Goal: Communication & Community: Answer question/provide support

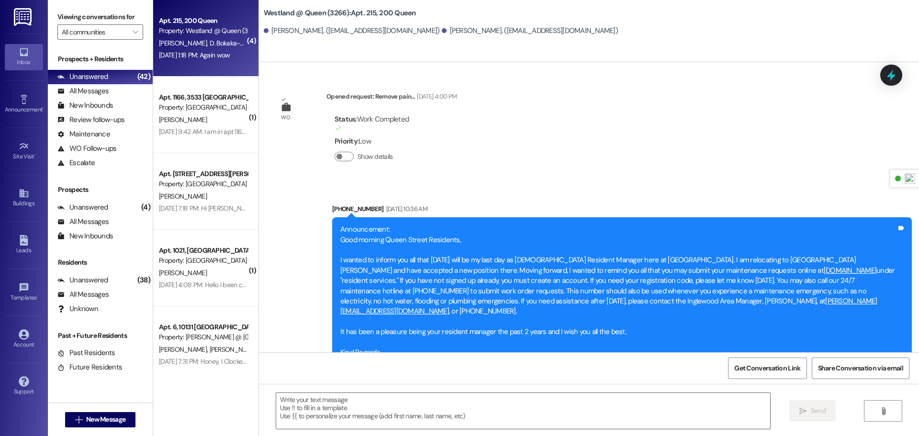
scroll to position [45851, 0]
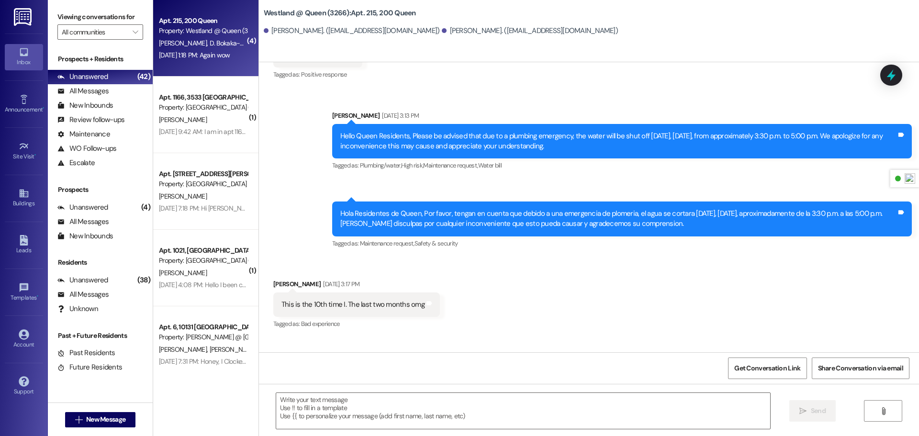
click at [197, 116] on div "[PERSON_NAME]" at bounding box center [203, 120] width 90 height 12
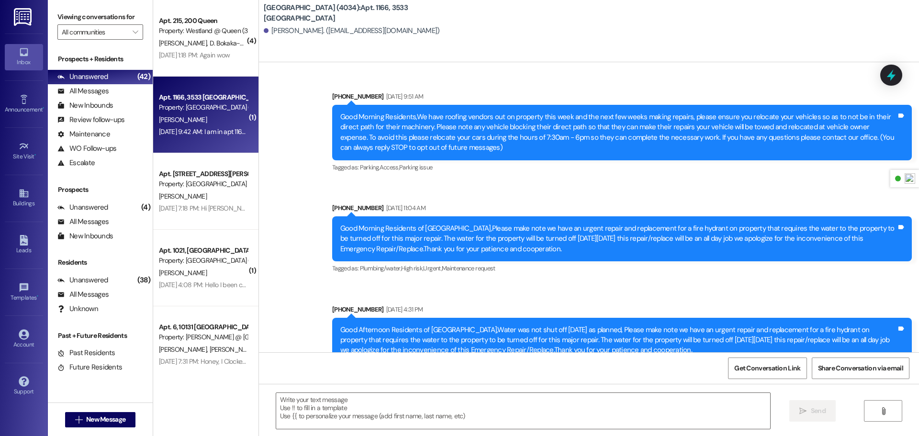
scroll to position [1675, 0]
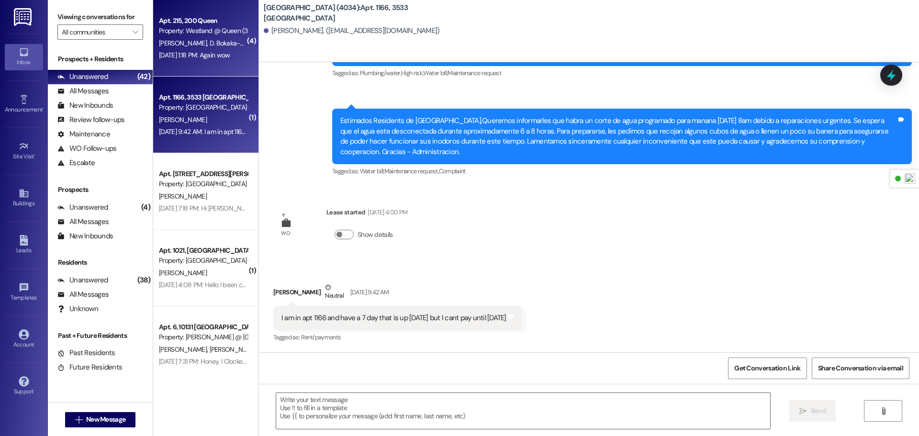
click at [184, 56] on div "[DATE] 1:18 PM: Again wow [DATE] 1:18 PM: Again wow" at bounding box center [194, 55] width 71 height 9
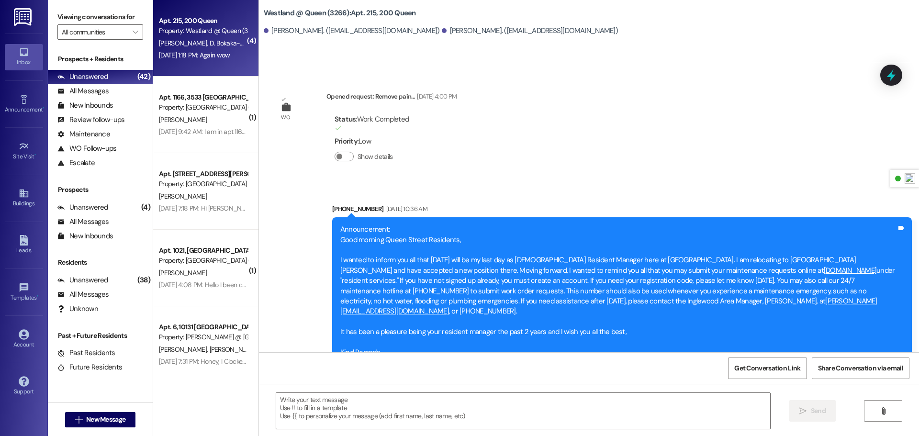
scroll to position [45850, 0]
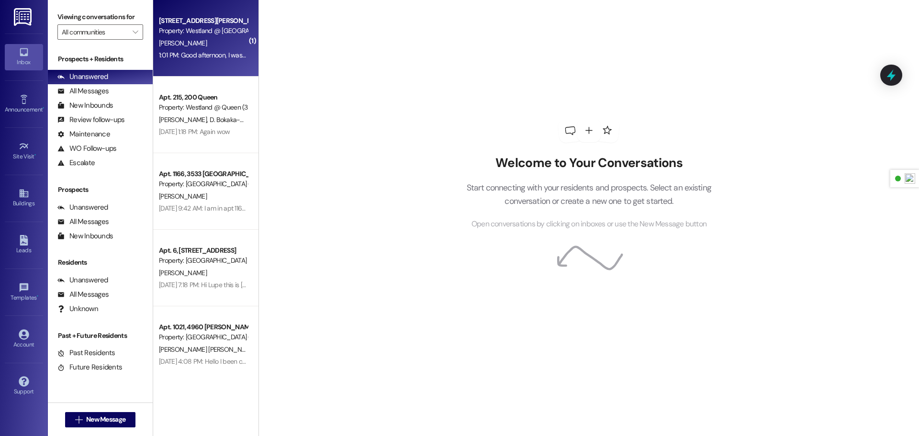
click at [180, 46] on span "[PERSON_NAME]" at bounding box center [183, 43] width 48 height 9
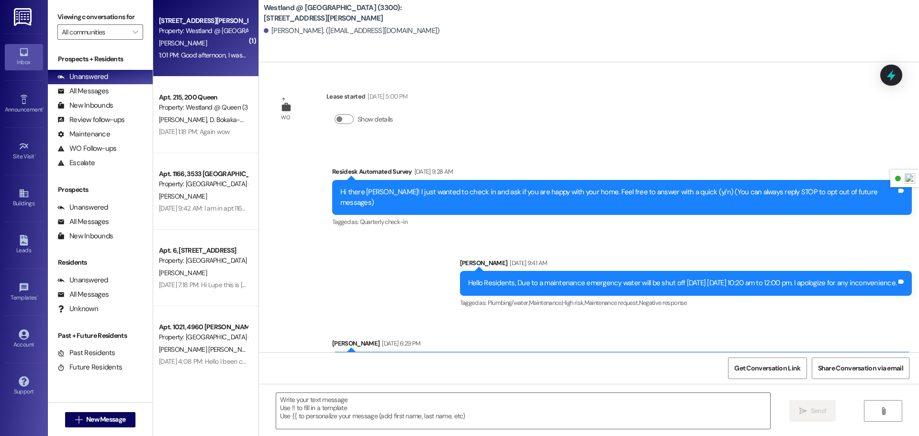
scroll to position [9506, 0]
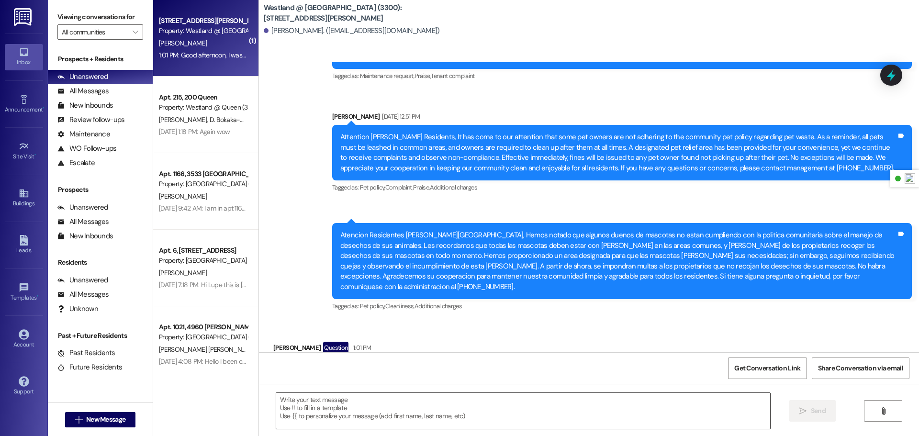
click at [375, 394] on textarea at bounding box center [523, 411] width 494 height 36
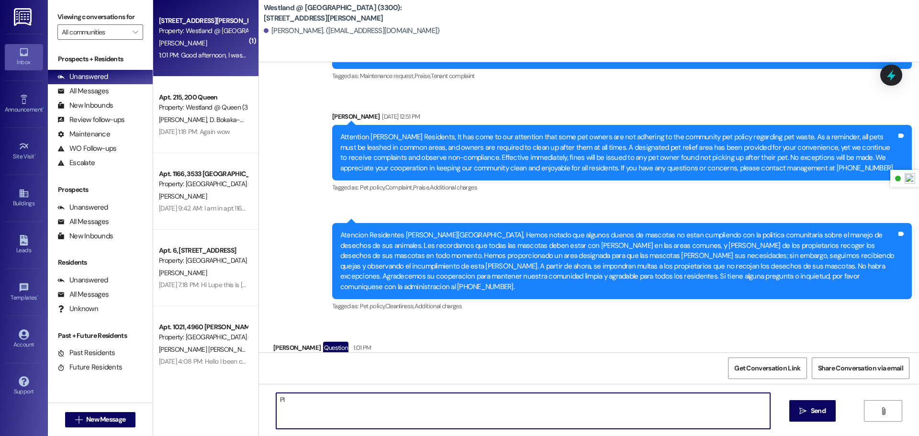
type textarea "P"
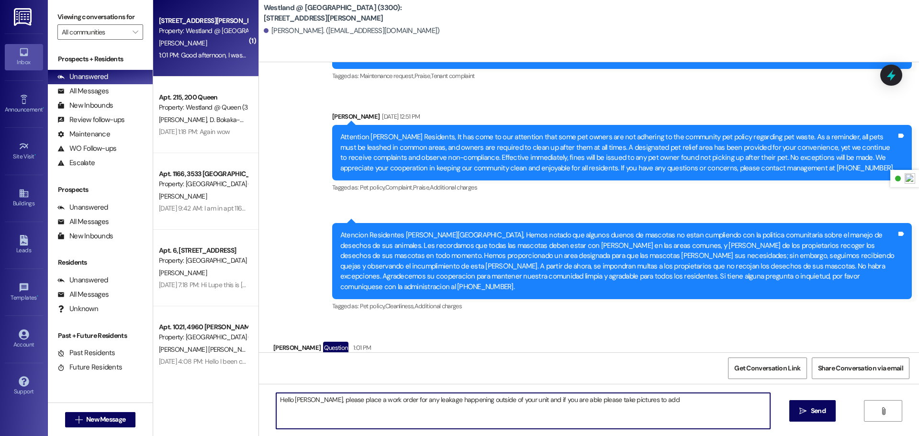
type textarea "Hello Kim, please place a work order for any leakage happening outside of your …"
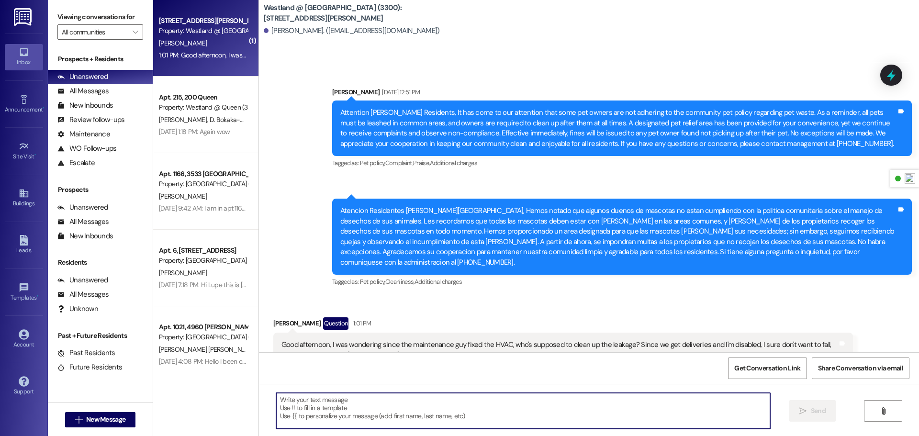
scroll to position [9573, 0]
